Goal: Transaction & Acquisition: Purchase product/service

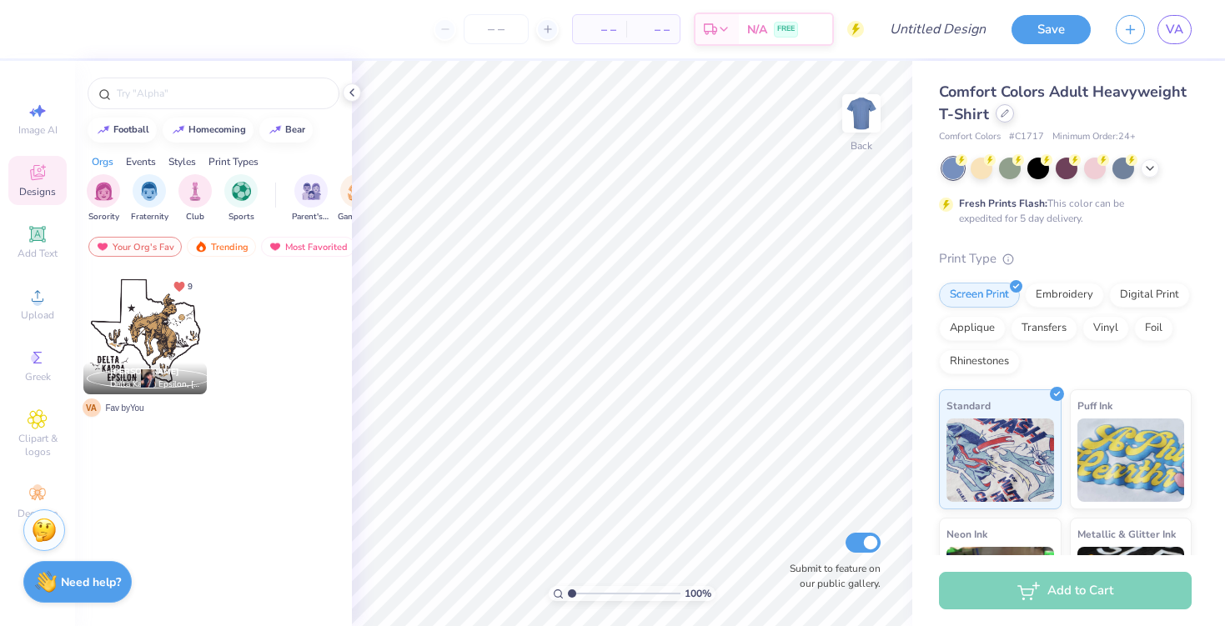
click at [1003, 115] on icon at bounding box center [1005, 113] width 7 height 7
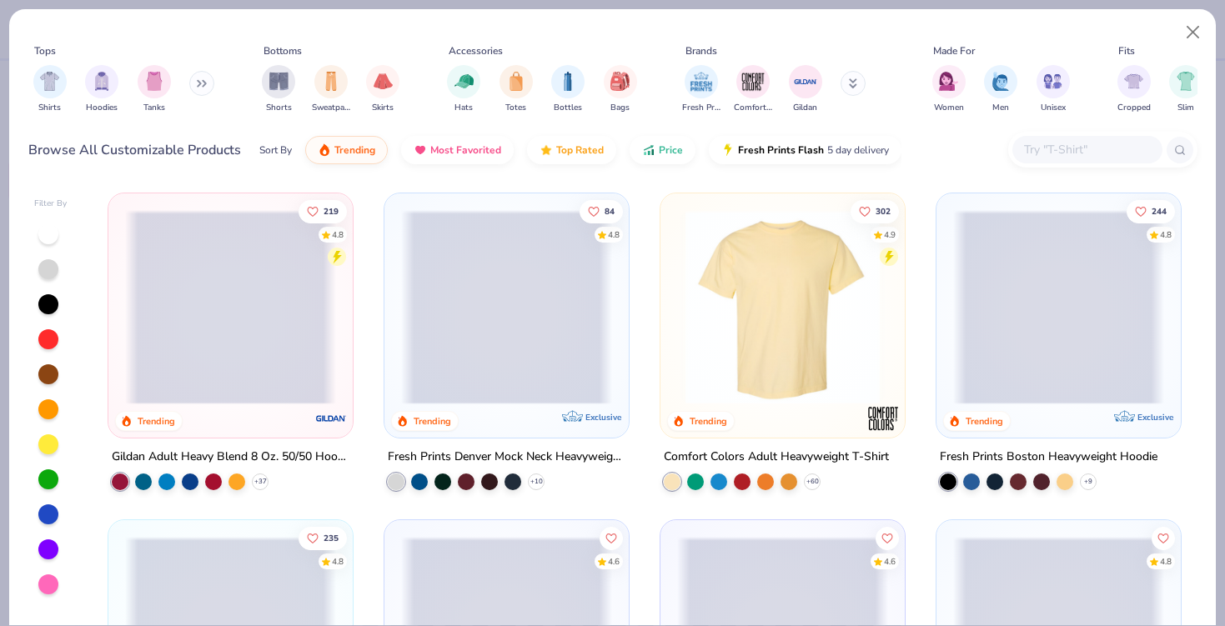
click at [201, 83] on icon at bounding box center [202, 83] width 10 height 8
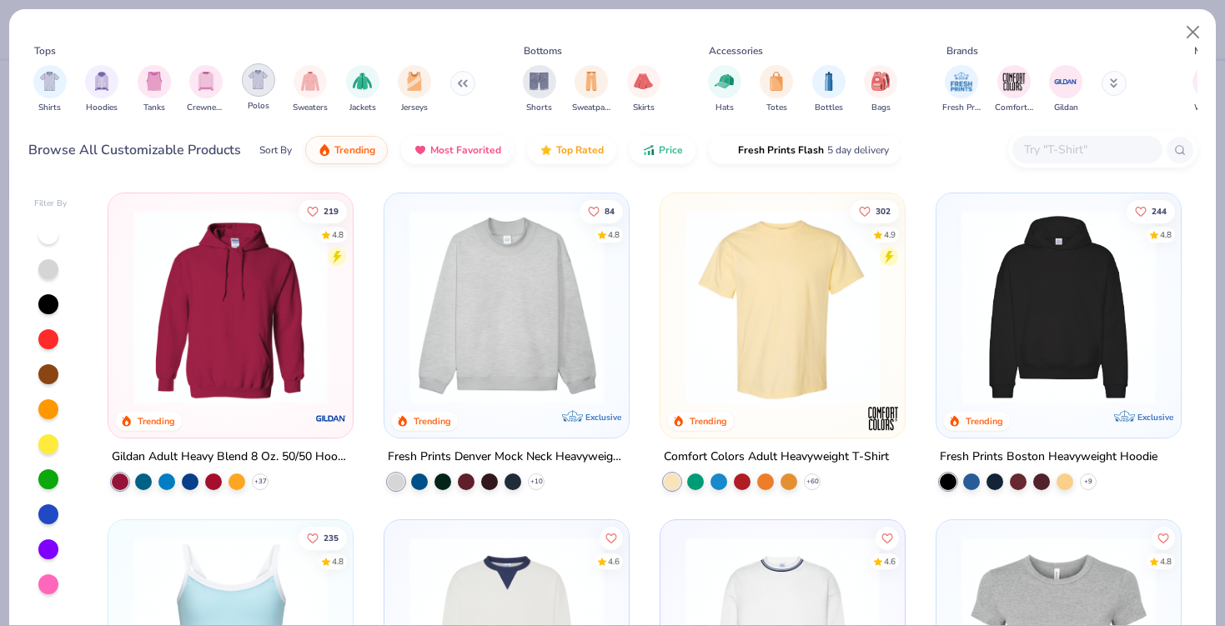
click at [259, 88] on img "filter for Polos" at bounding box center [258, 79] width 19 height 19
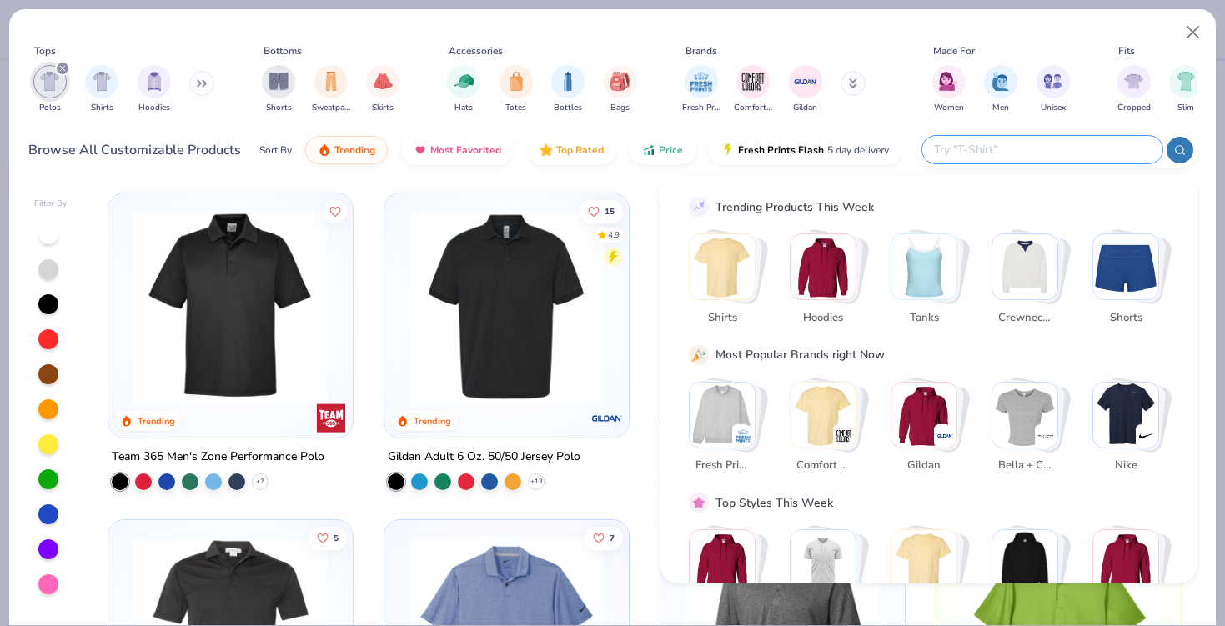
click at [1043, 143] on input "text" at bounding box center [1041, 149] width 219 height 19
type input "[PERSON_NAME]"
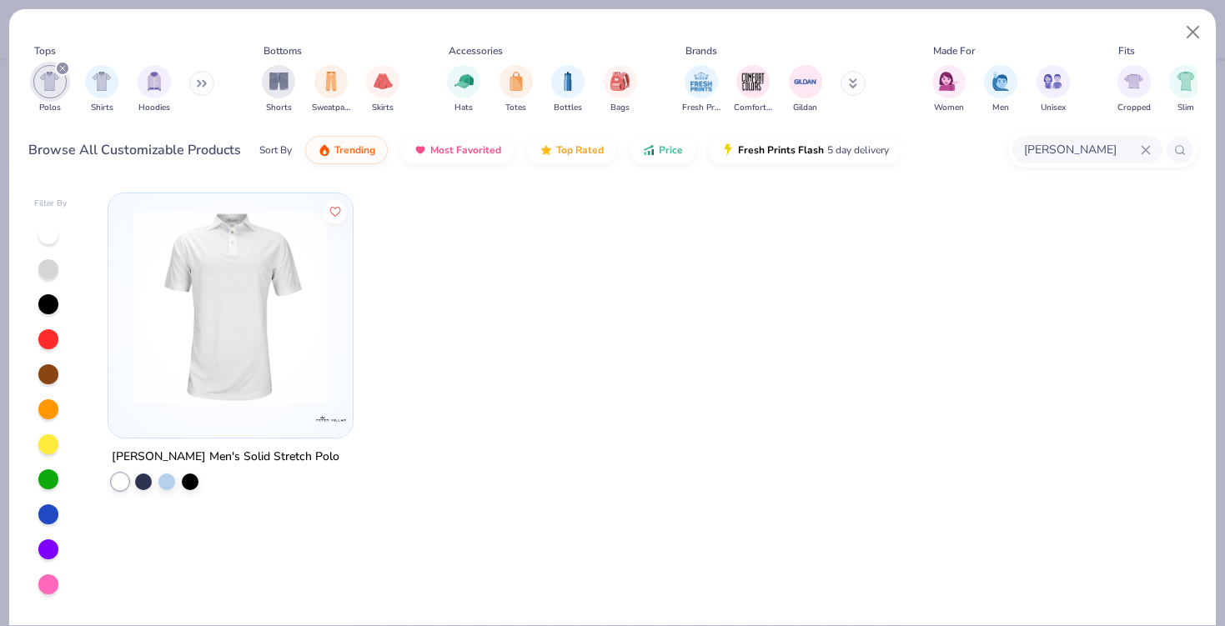
click at [257, 383] on img at bounding box center [230, 307] width 211 height 194
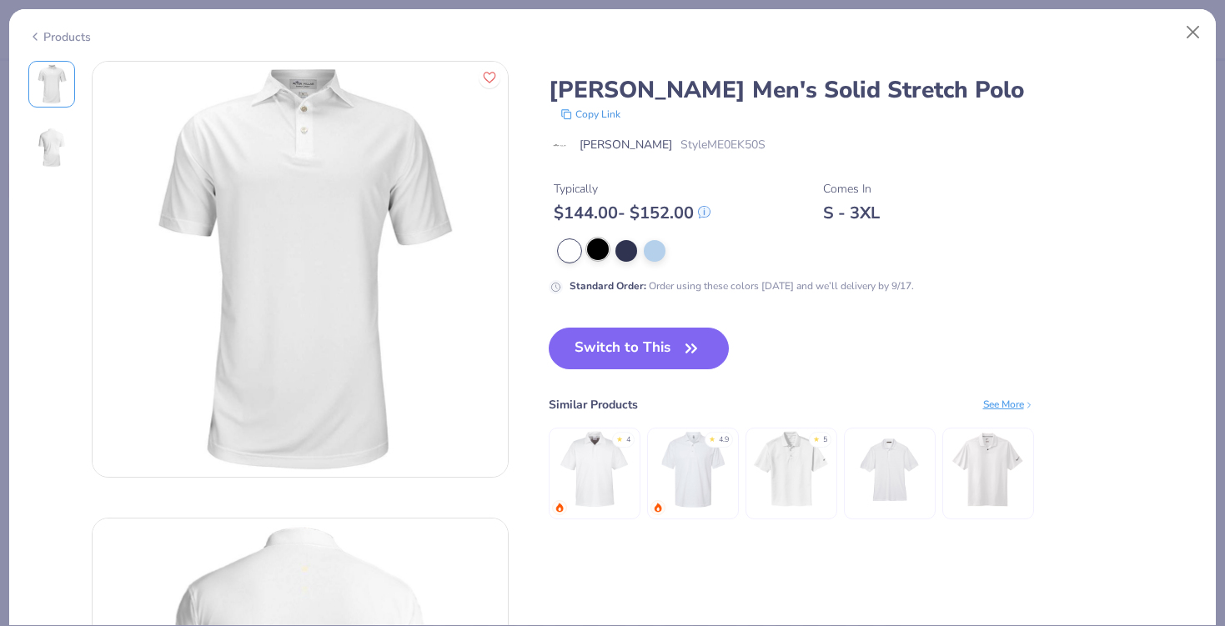
click at [601, 257] on div at bounding box center [598, 250] width 22 height 22
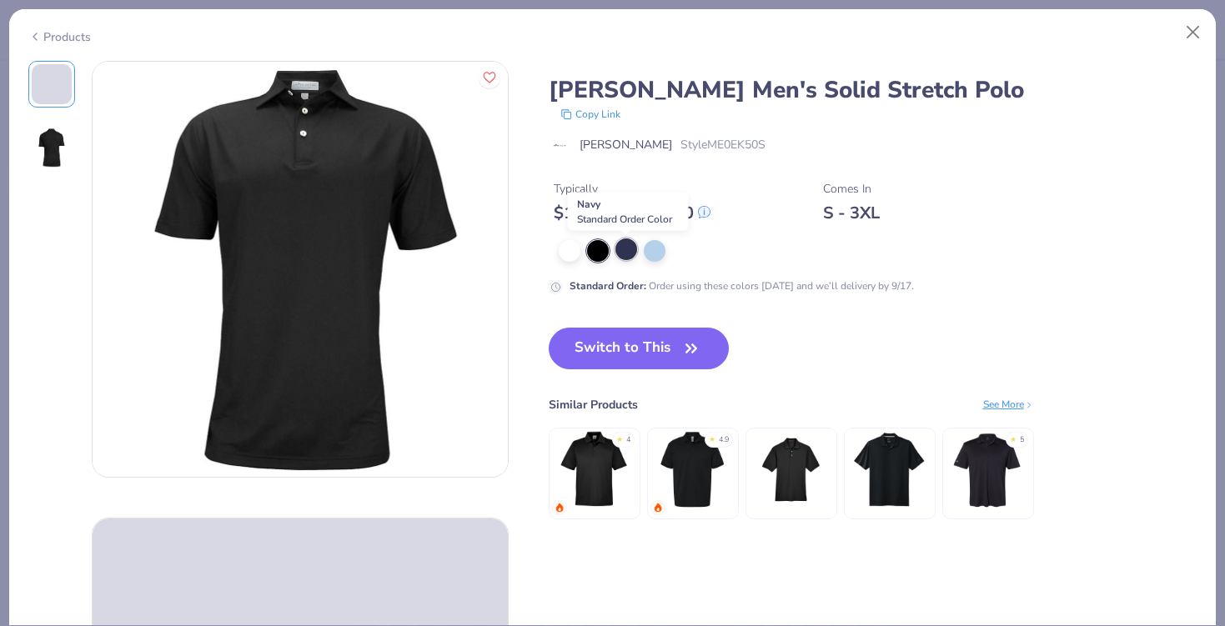
click at [621, 255] on div at bounding box center [627, 250] width 22 height 22
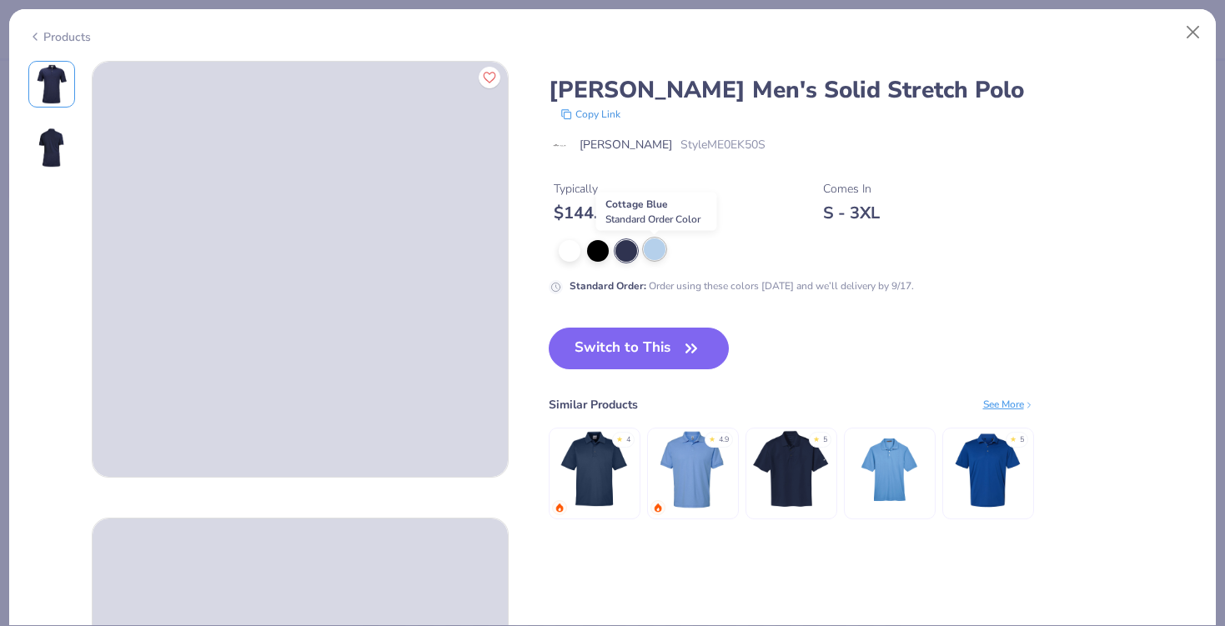
click at [649, 255] on div at bounding box center [655, 250] width 22 height 22
click at [656, 256] on div at bounding box center [655, 251] width 22 height 22
click at [626, 256] on div at bounding box center [627, 250] width 22 height 22
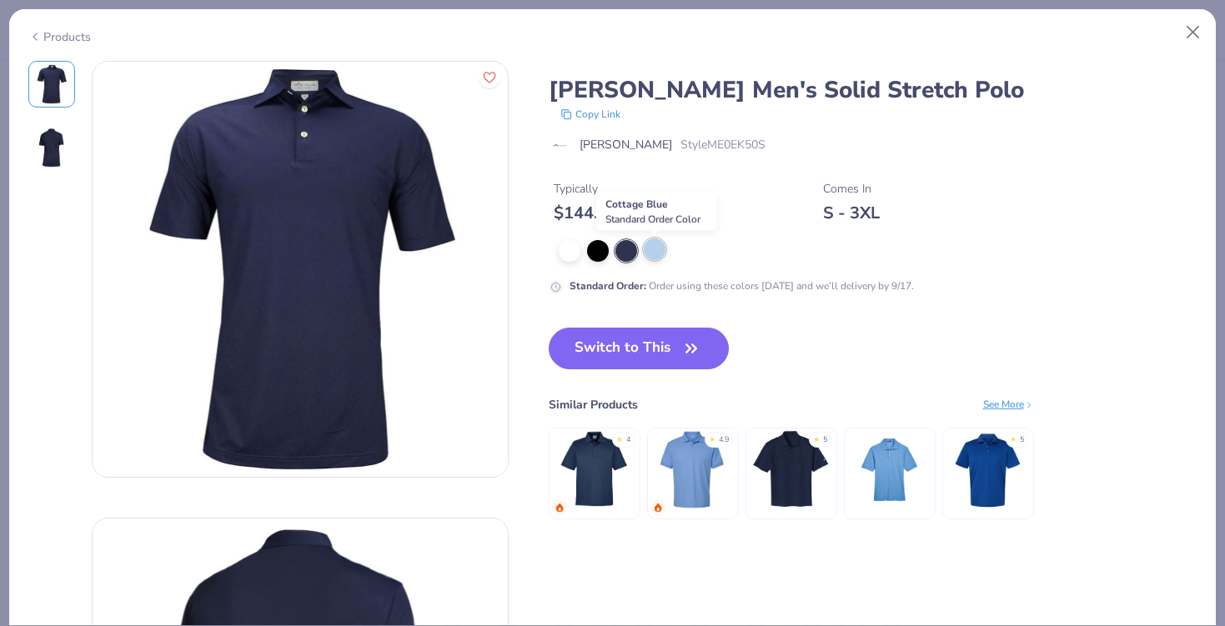
click at [656, 260] on div at bounding box center [655, 250] width 22 height 22
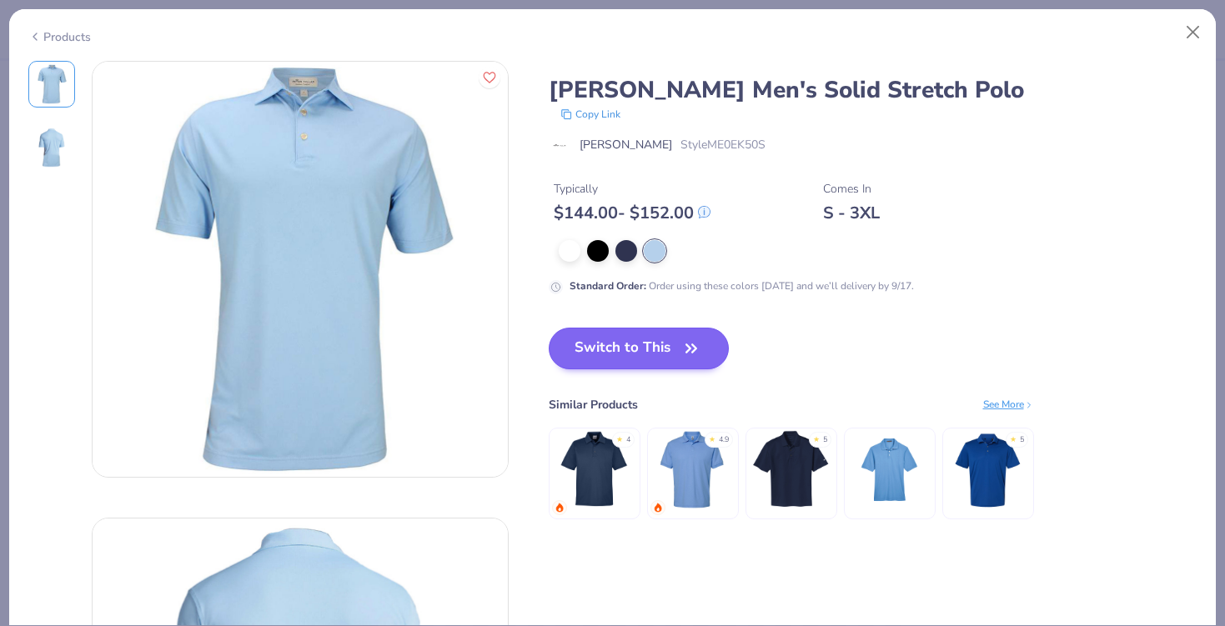
click at [633, 349] on button "Switch to This" at bounding box center [639, 349] width 181 height 42
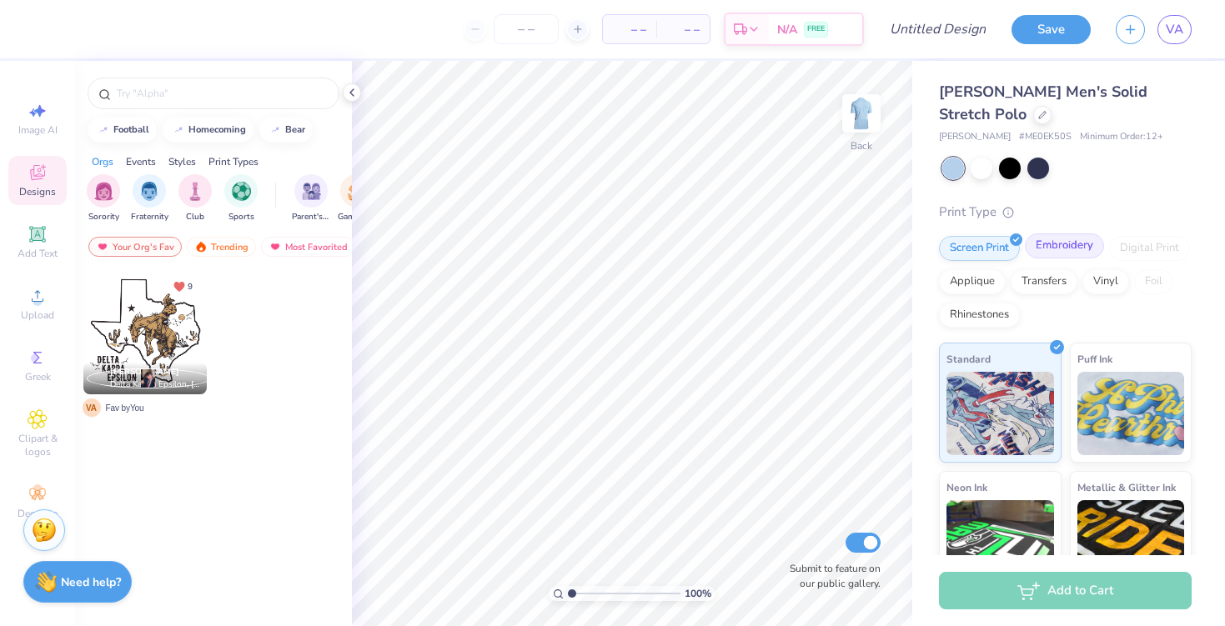
click at [1057, 242] on div "Embroidery" at bounding box center [1064, 246] width 79 height 25
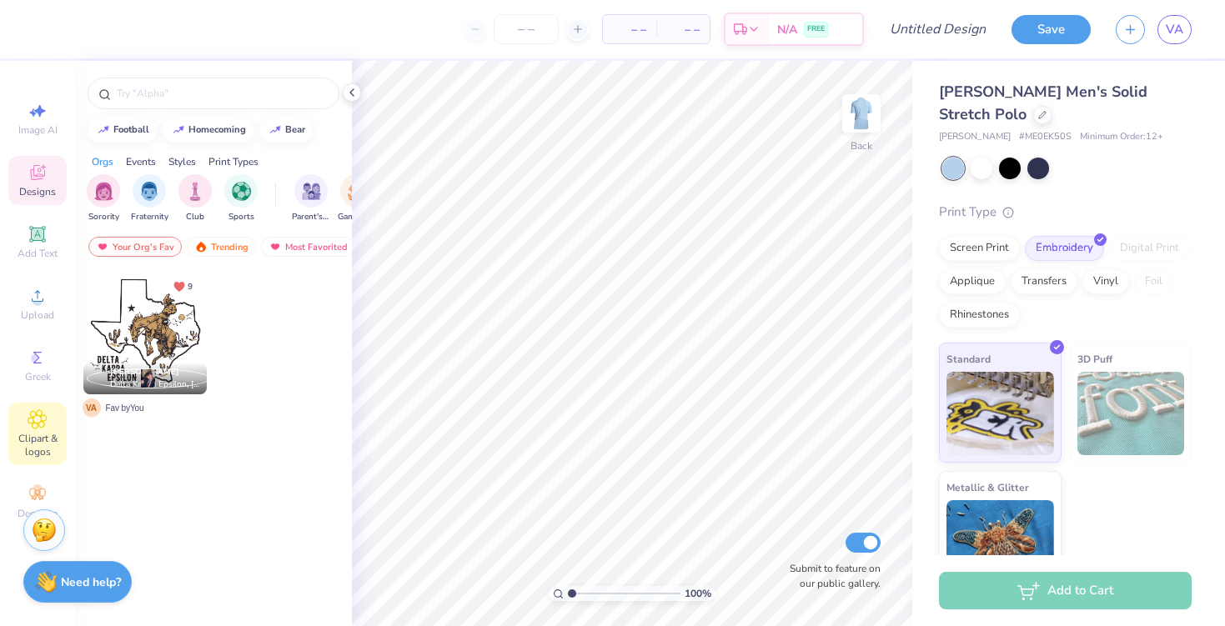
click at [20, 410] on div "Clipart & logos" at bounding box center [37, 434] width 58 height 63
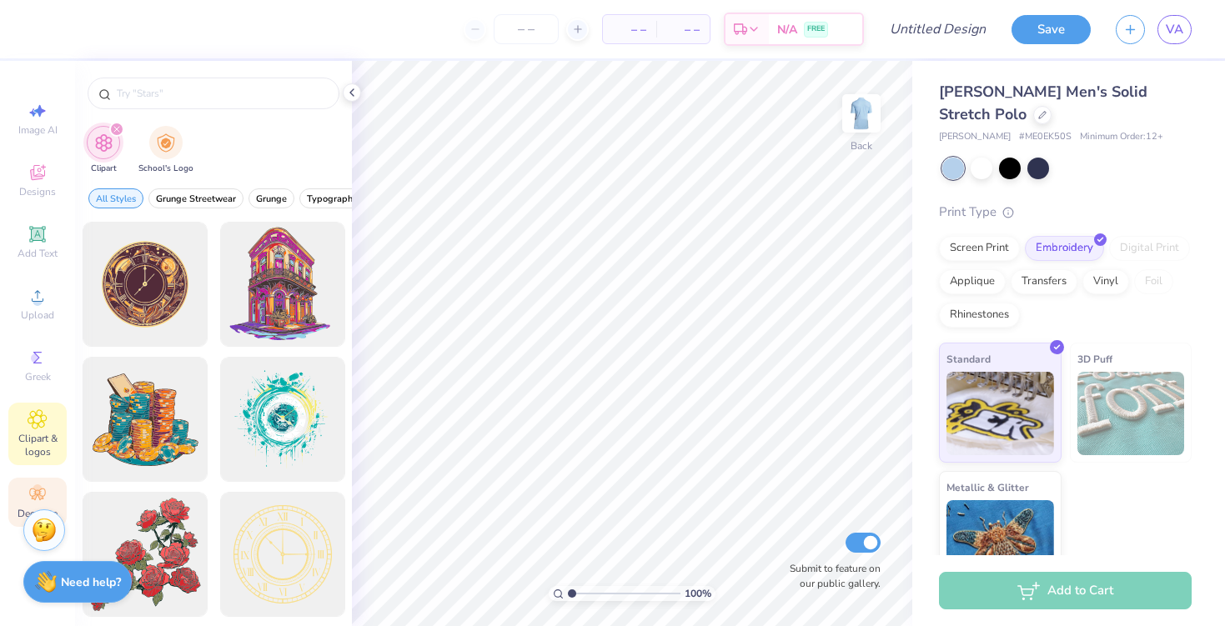
click at [26, 489] on div "Decorate" at bounding box center [37, 502] width 58 height 49
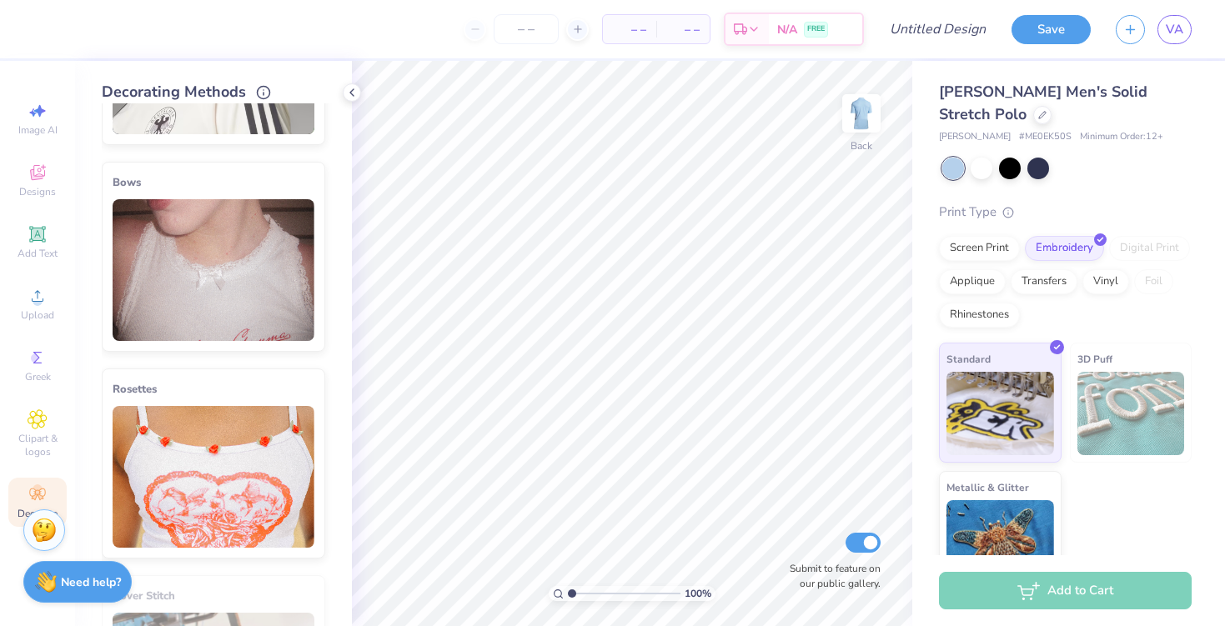
scroll to position [160, 0]
click at [46, 161] on div "Designs" at bounding box center [37, 180] width 58 height 49
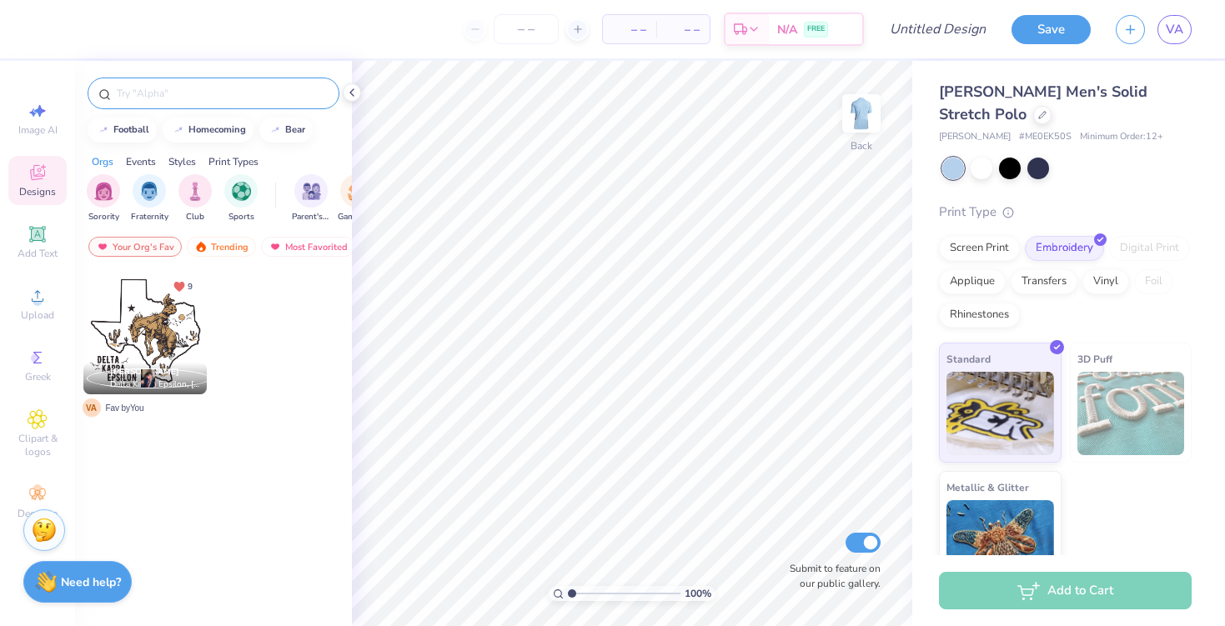
click at [196, 99] on input "text" at bounding box center [222, 93] width 214 height 17
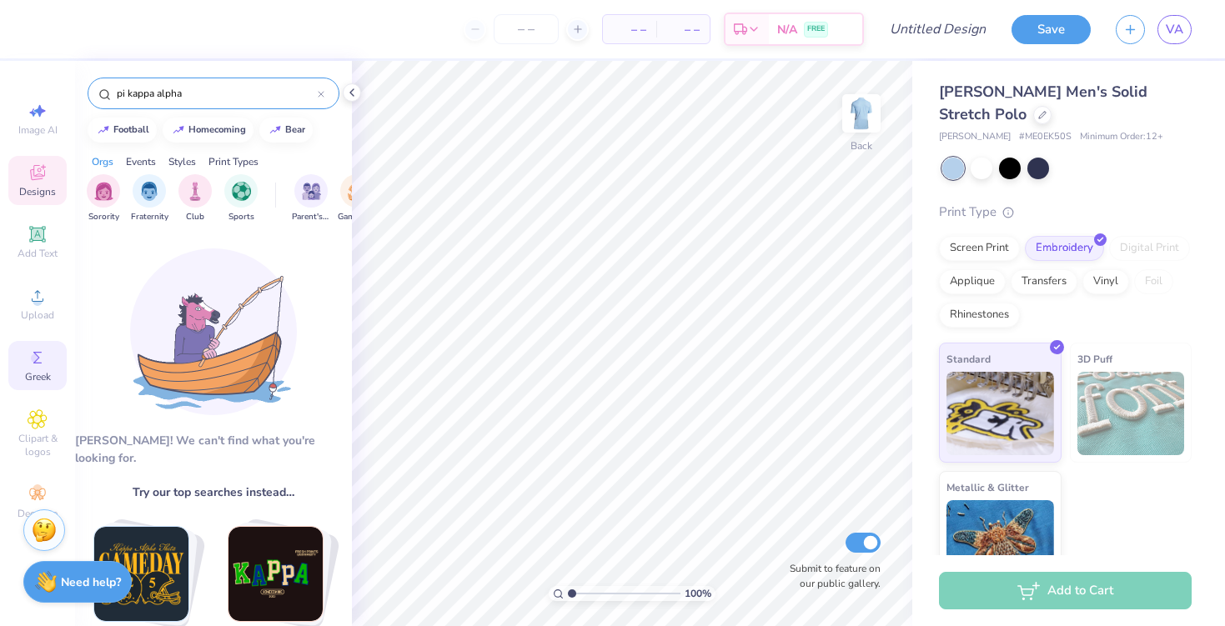
type input "pi kappa alpha"
click at [40, 384] on div "Greek" at bounding box center [37, 365] width 58 height 49
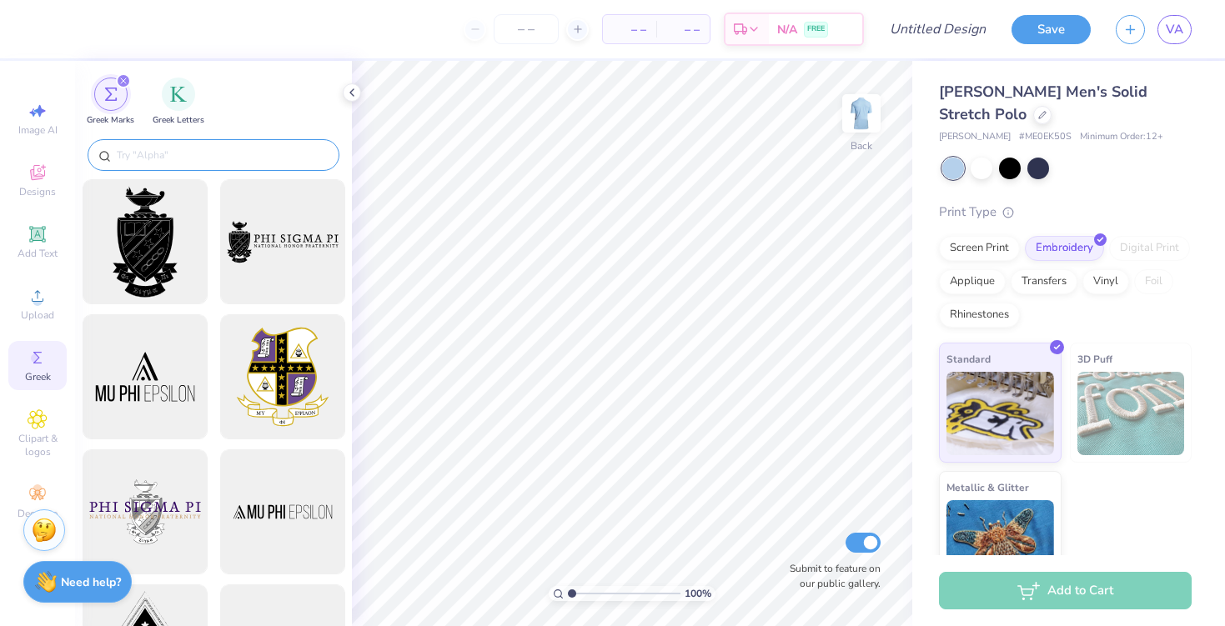
click at [249, 144] on div at bounding box center [214, 155] width 252 height 32
click at [244, 150] on input "text" at bounding box center [222, 155] width 214 height 17
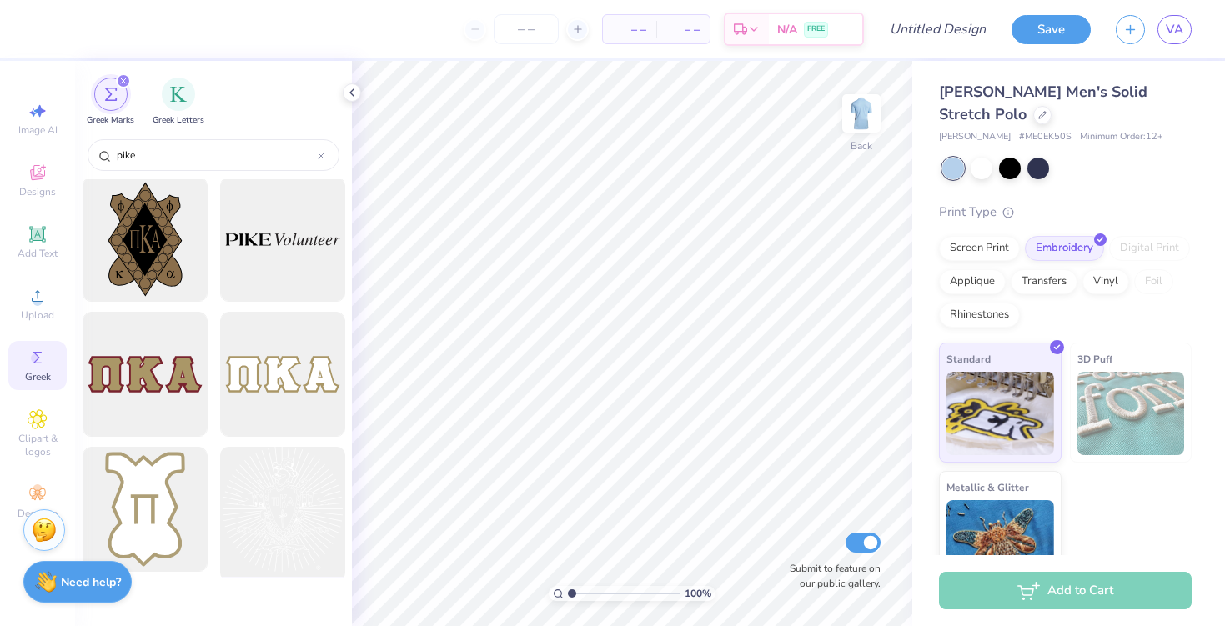
scroll to position [461, 0]
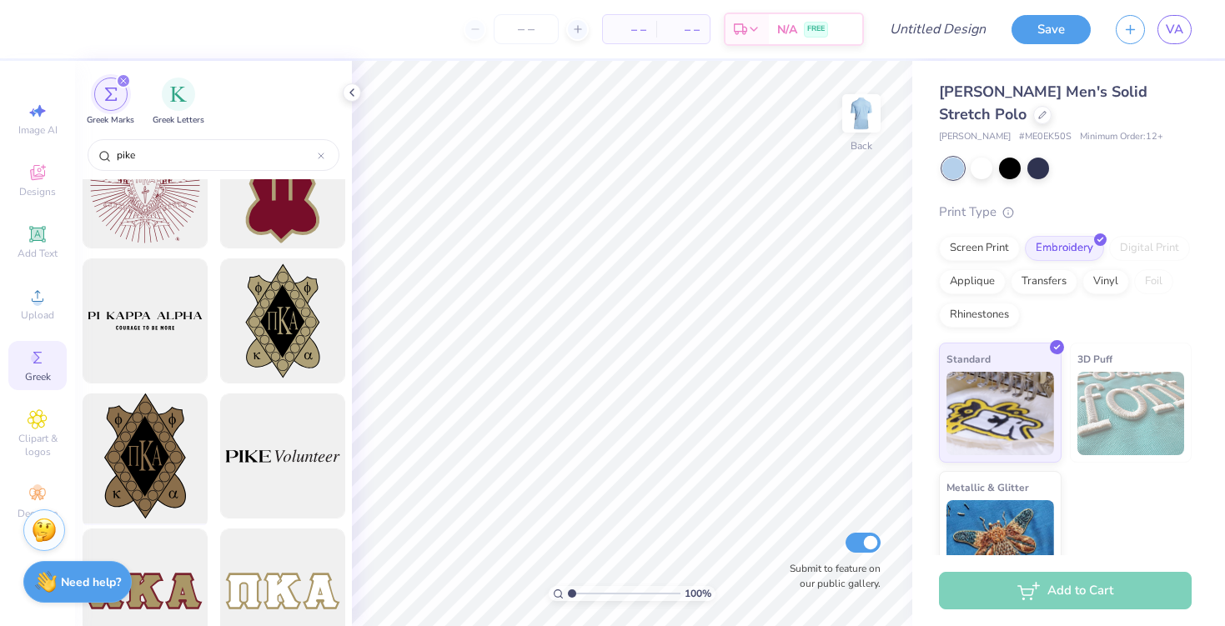
type input "pike"
click at [152, 451] on div at bounding box center [145, 457] width 138 height 138
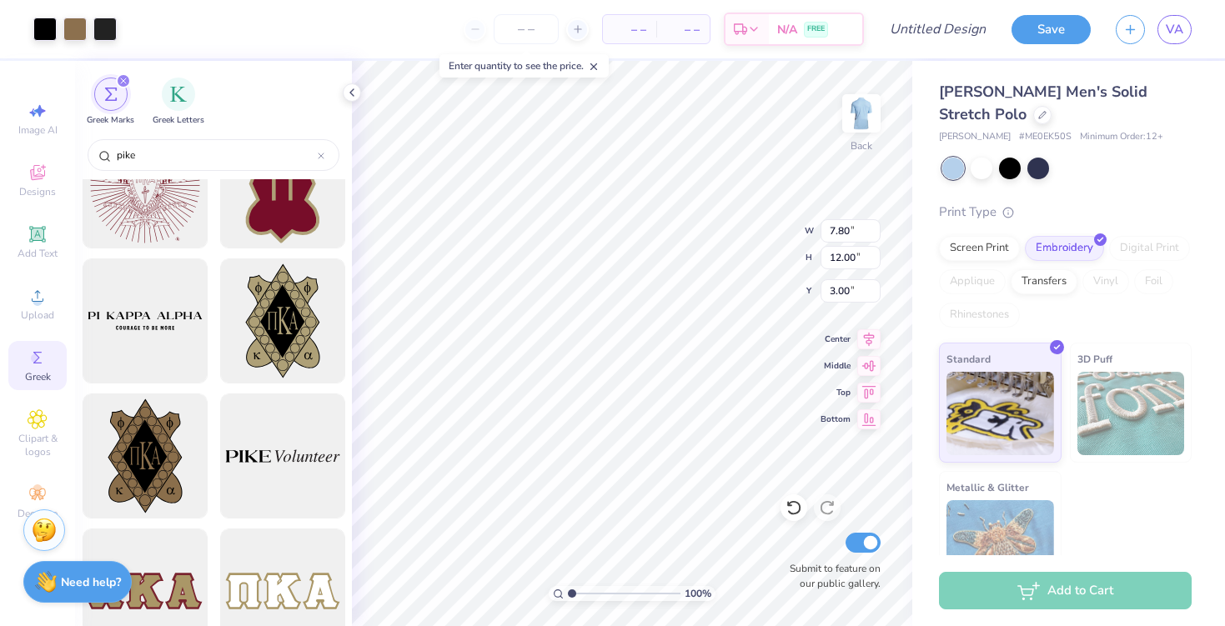
type input "2.86"
type input "4.40"
type input "3.00"
click at [978, 171] on div at bounding box center [982, 167] width 22 height 22
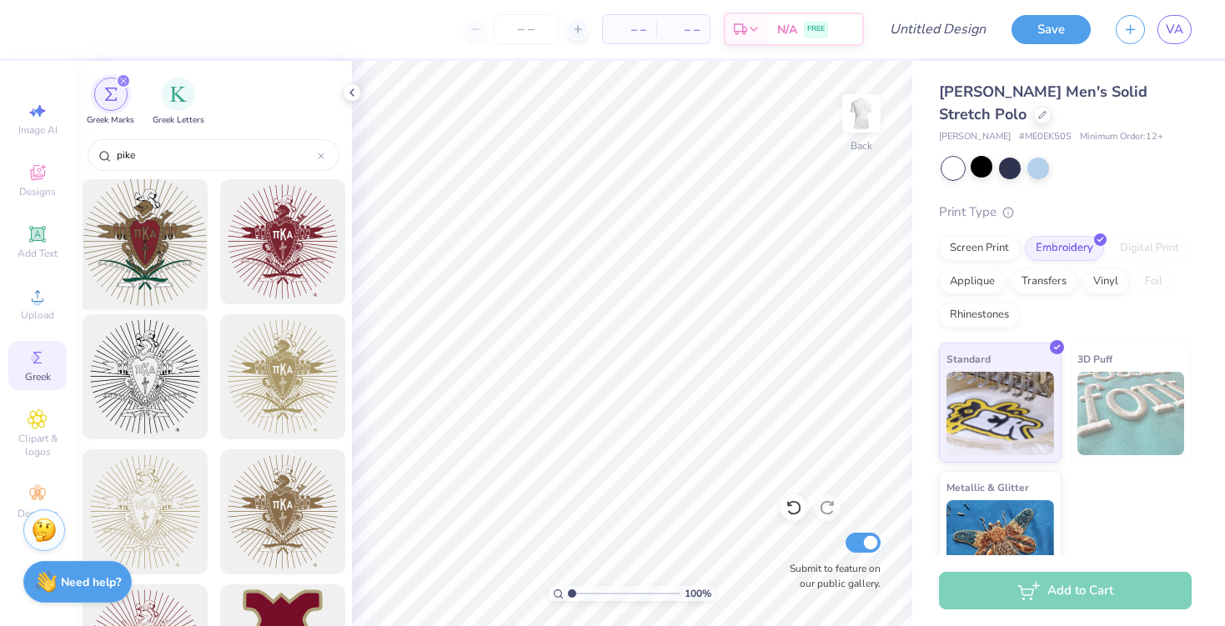
scroll to position [0, 0]
click at [165, 238] on div at bounding box center [145, 242] width 138 height 138
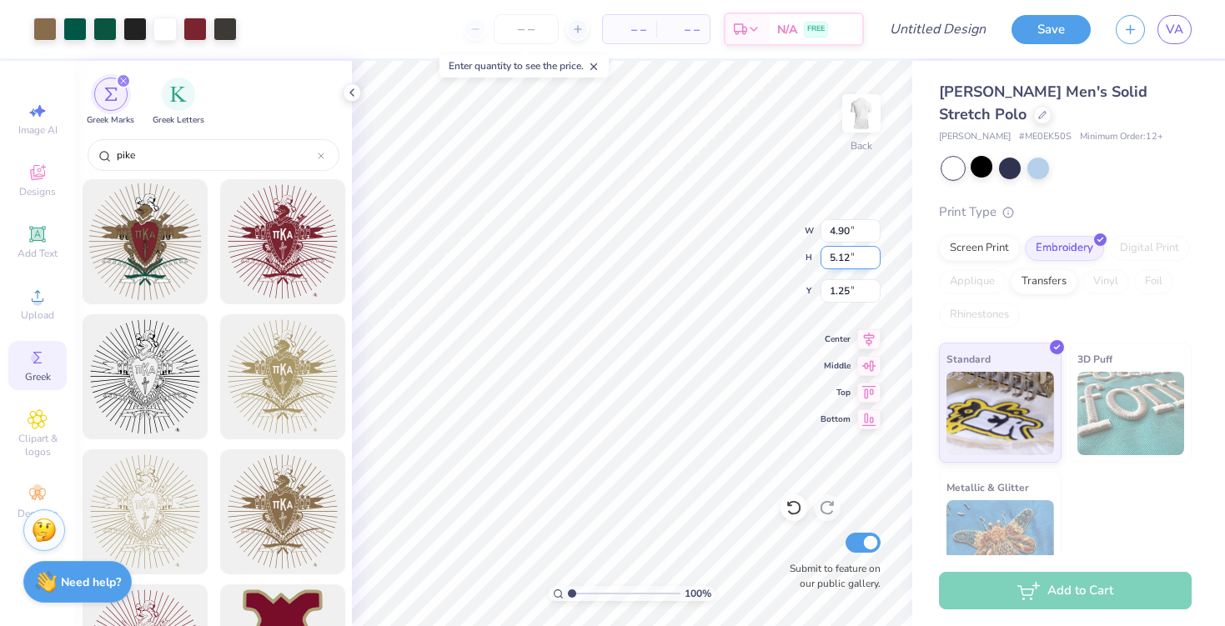
type input "3.00"
type input "3.67"
type input "3.84"
type input "4.22"
type input "3.89"
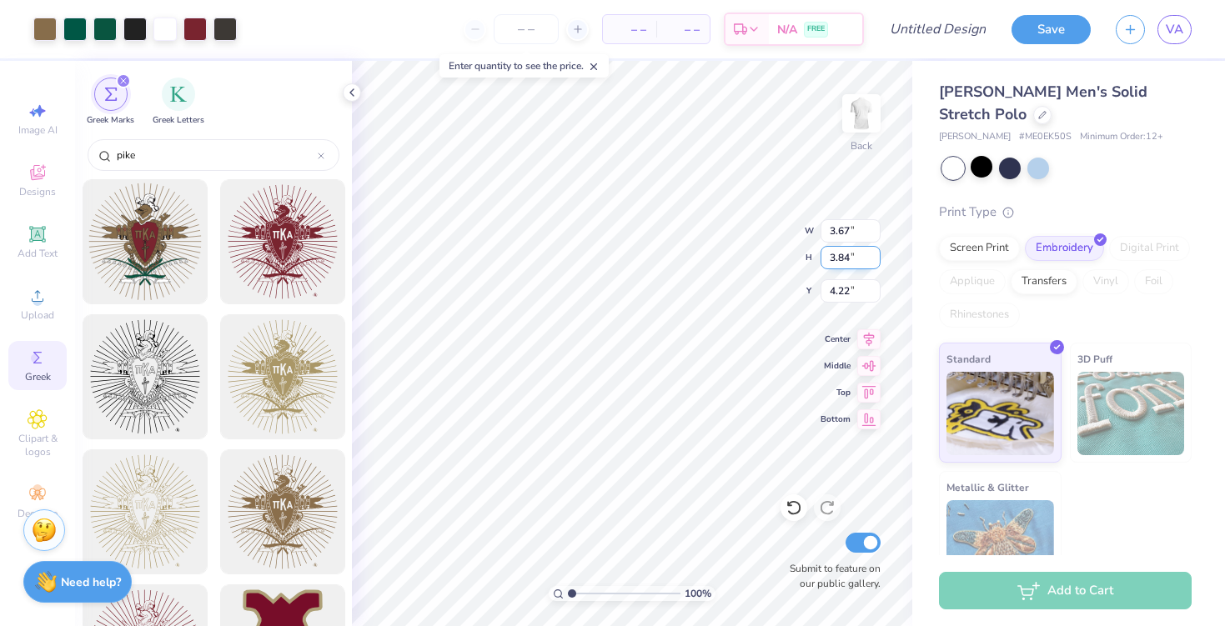
type input "4.06"
type input "2.75"
click at [640, 32] on span "– –" at bounding box center [629, 30] width 33 height 18
click at [524, 25] on input "number" at bounding box center [526, 29] width 65 height 30
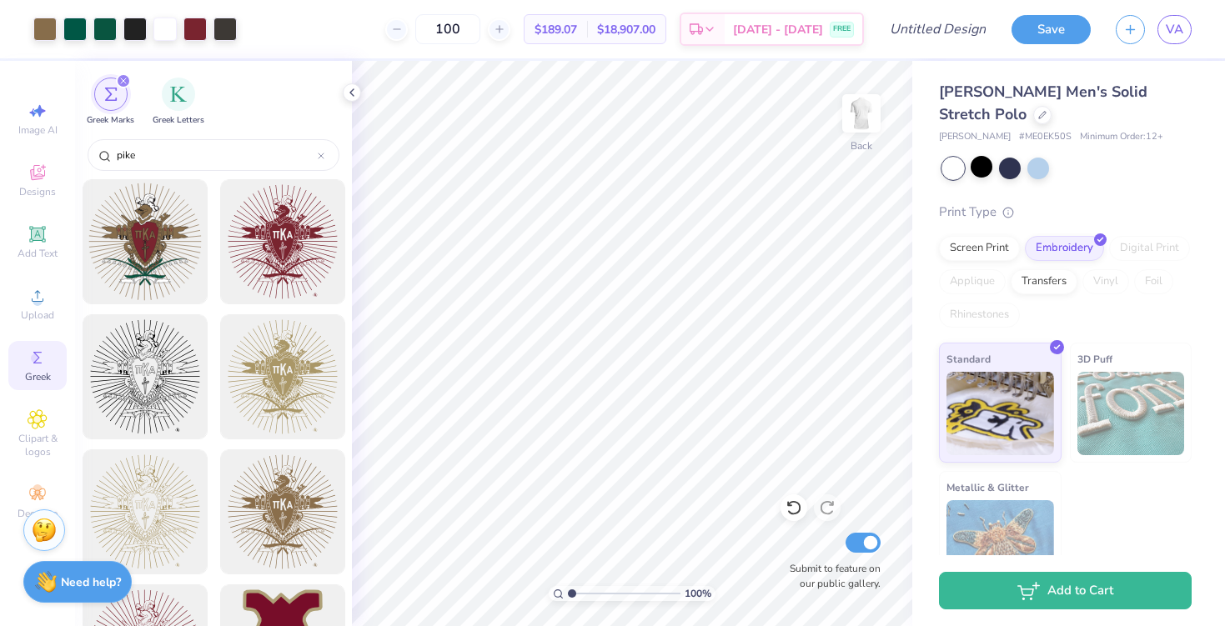
type input "100"
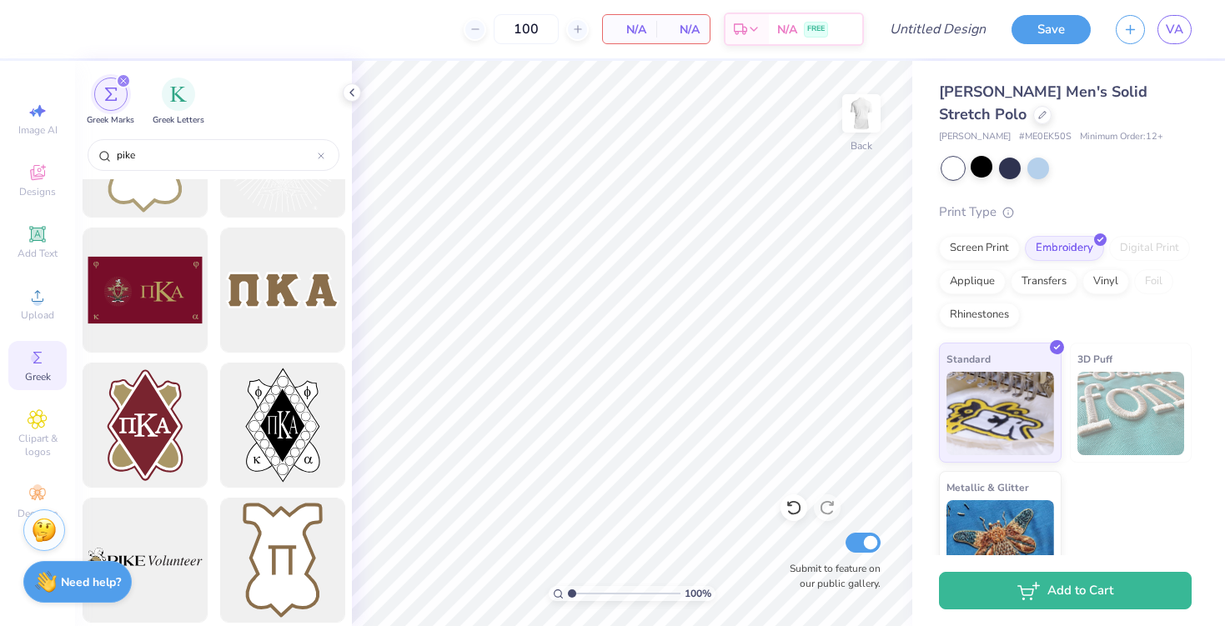
scroll to position [1032, 0]
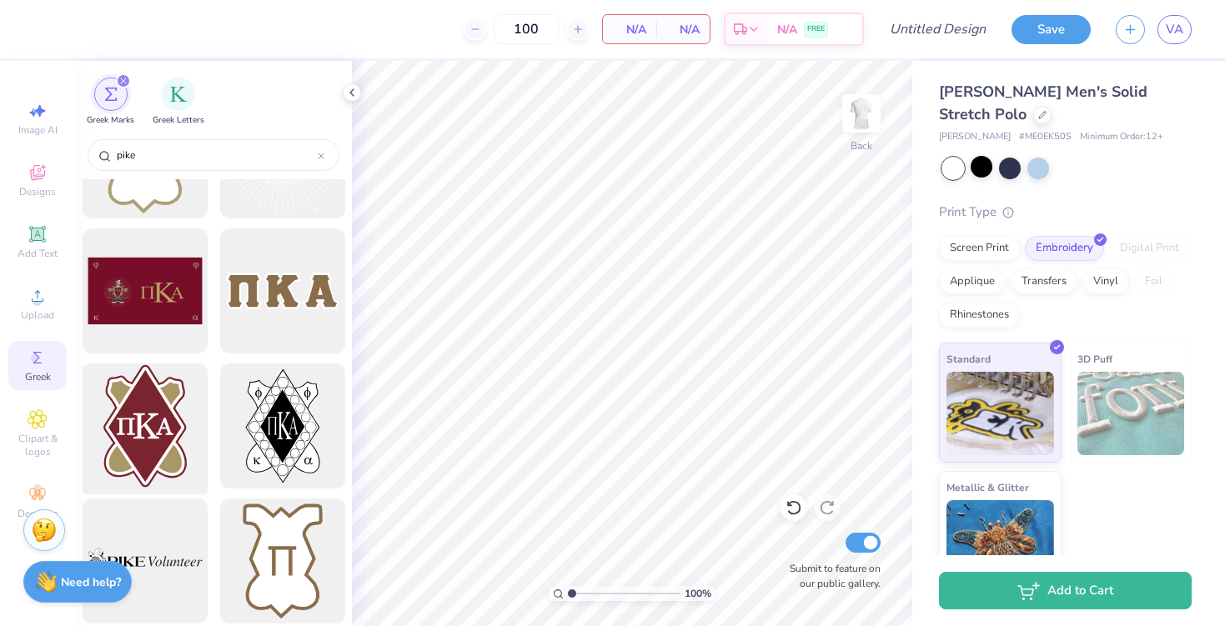
click at [154, 453] on div at bounding box center [145, 427] width 138 height 138
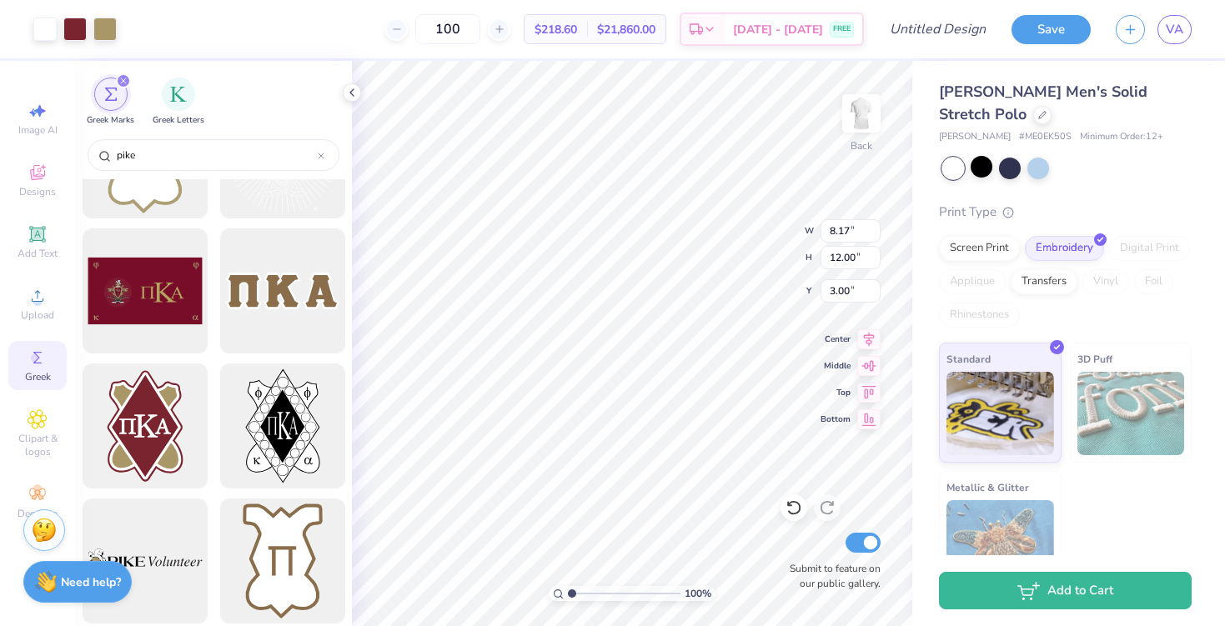
type input "4.68"
type input "6.87"
type input "3.35"
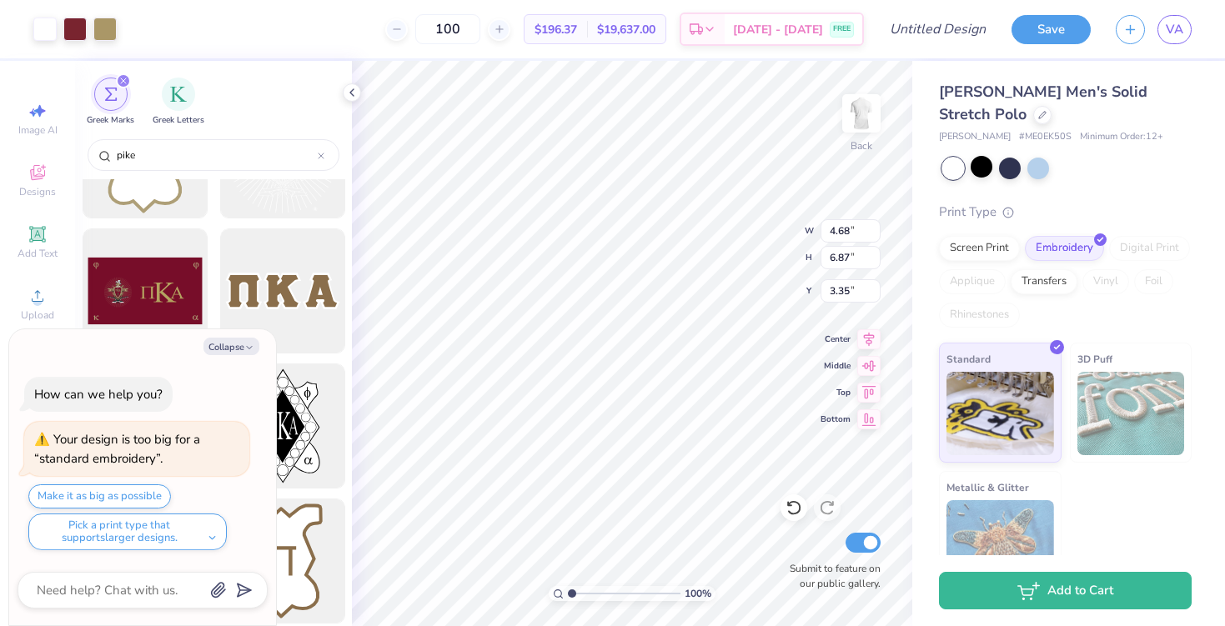
type textarea "x"
type input "6.06"
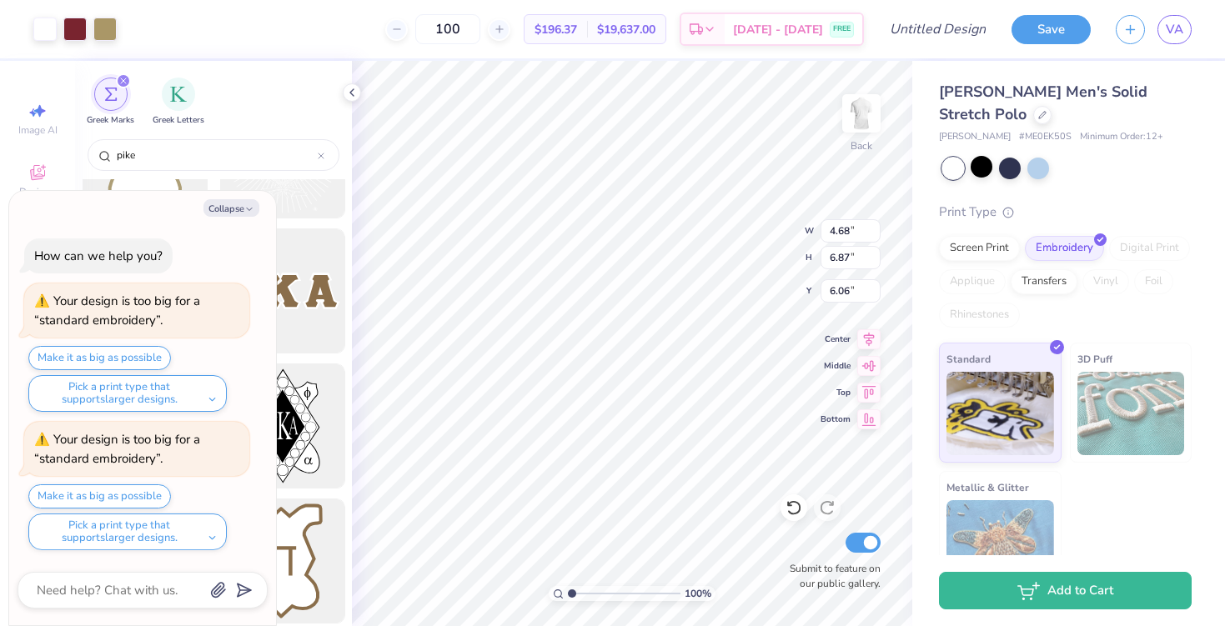
type textarea "x"
type input "5.79"
type input "8.50"
type textarea "x"
type input "2.63"
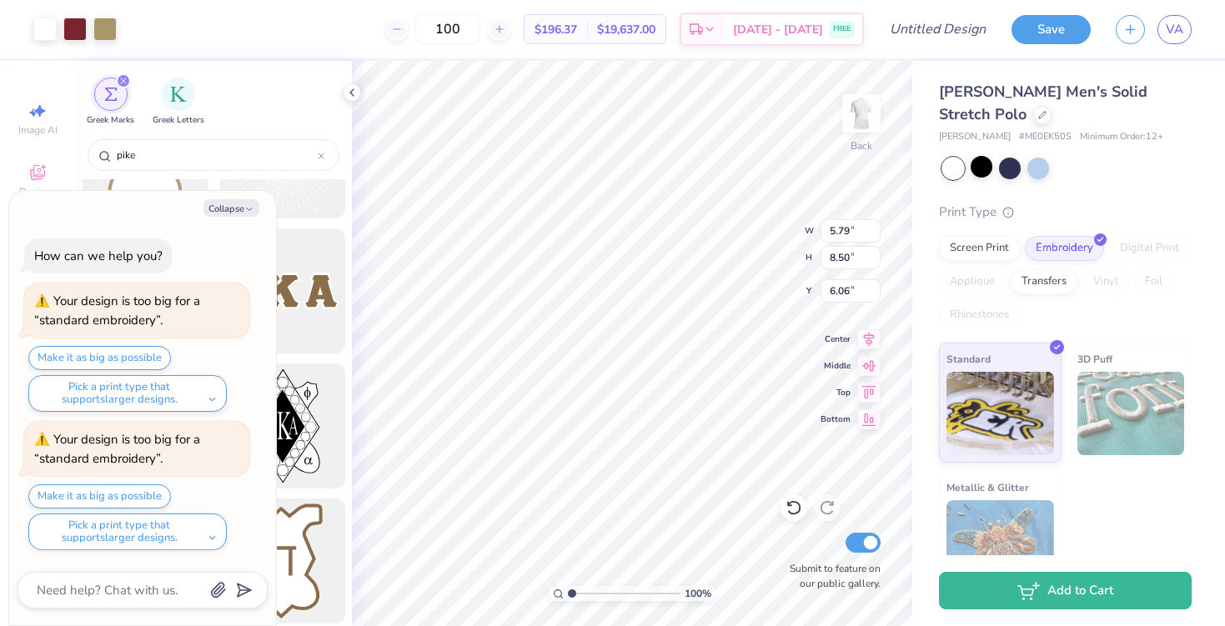
type input "3.87"
type textarea "x"
type input "2.04"
type input "2.99"
type input "6.94"
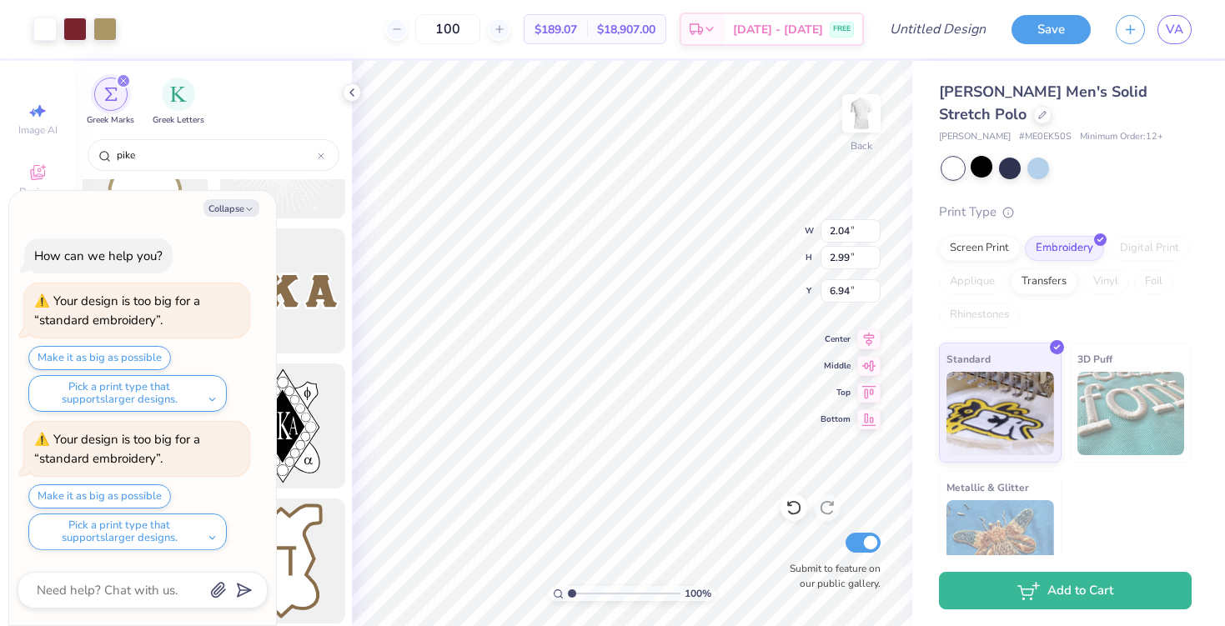
type textarea "x"
type input "3.49"
type textarea "x"
type input "3.00"
type textarea "x"
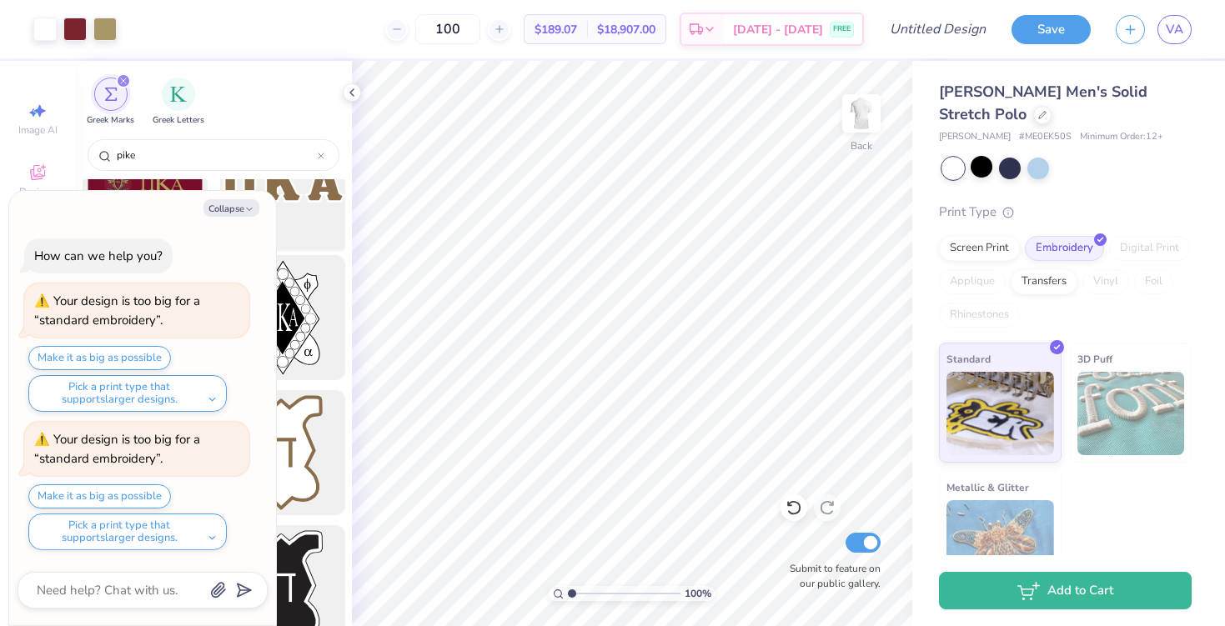
scroll to position [1141, 0]
click at [480, 37] on input "100" at bounding box center [447, 29] width 65 height 30
type input "1"
type input "3"
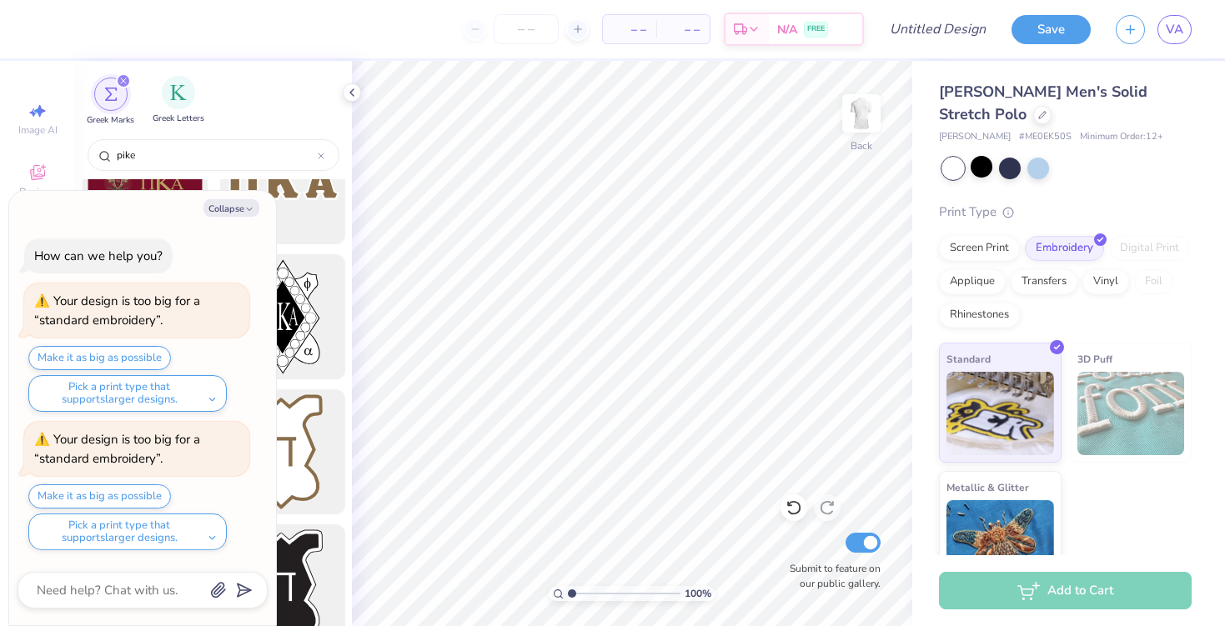
type textarea "x"
